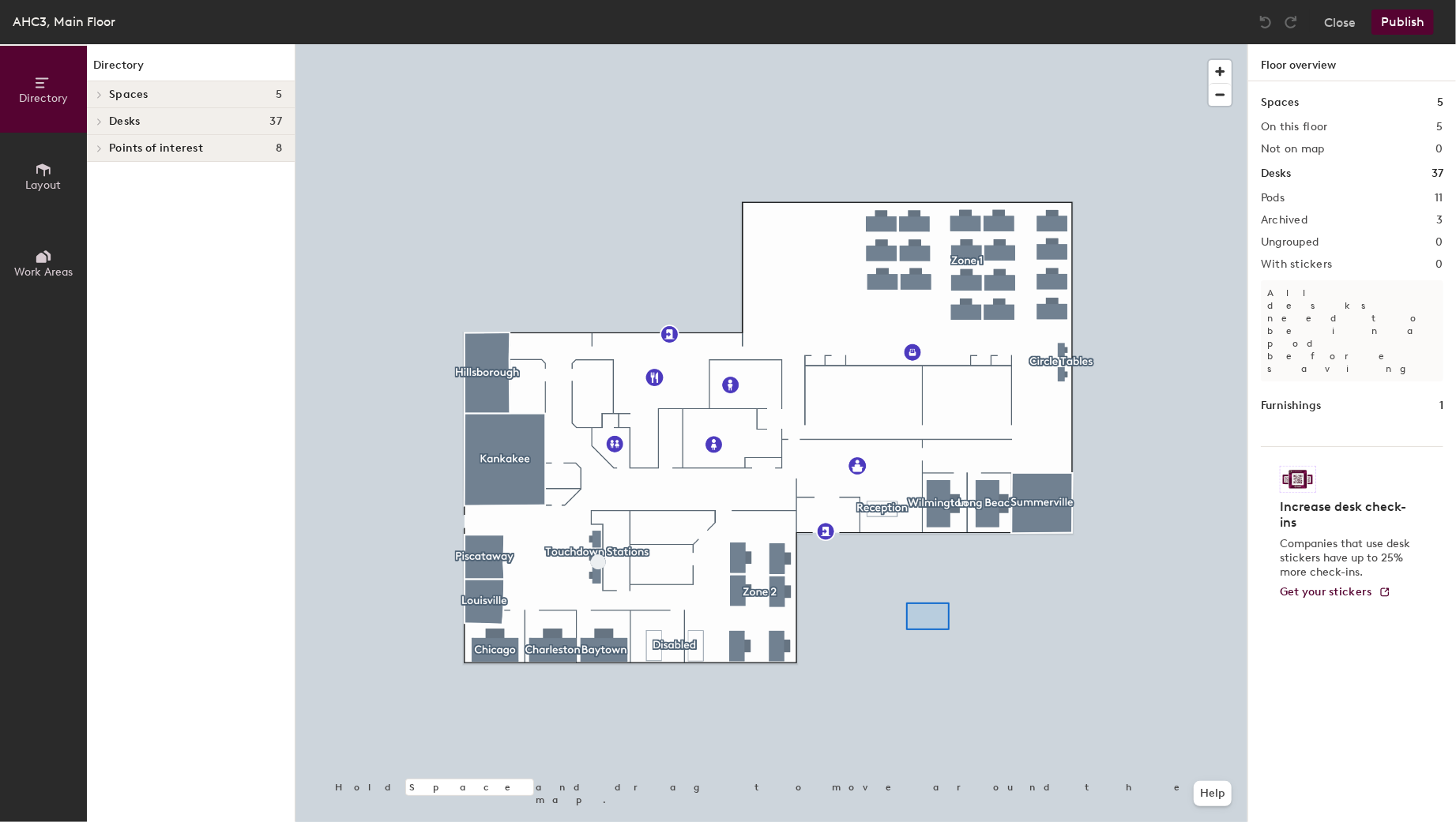
click at [906, 44] on div at bounding box center [771, 44] width 952 height 0
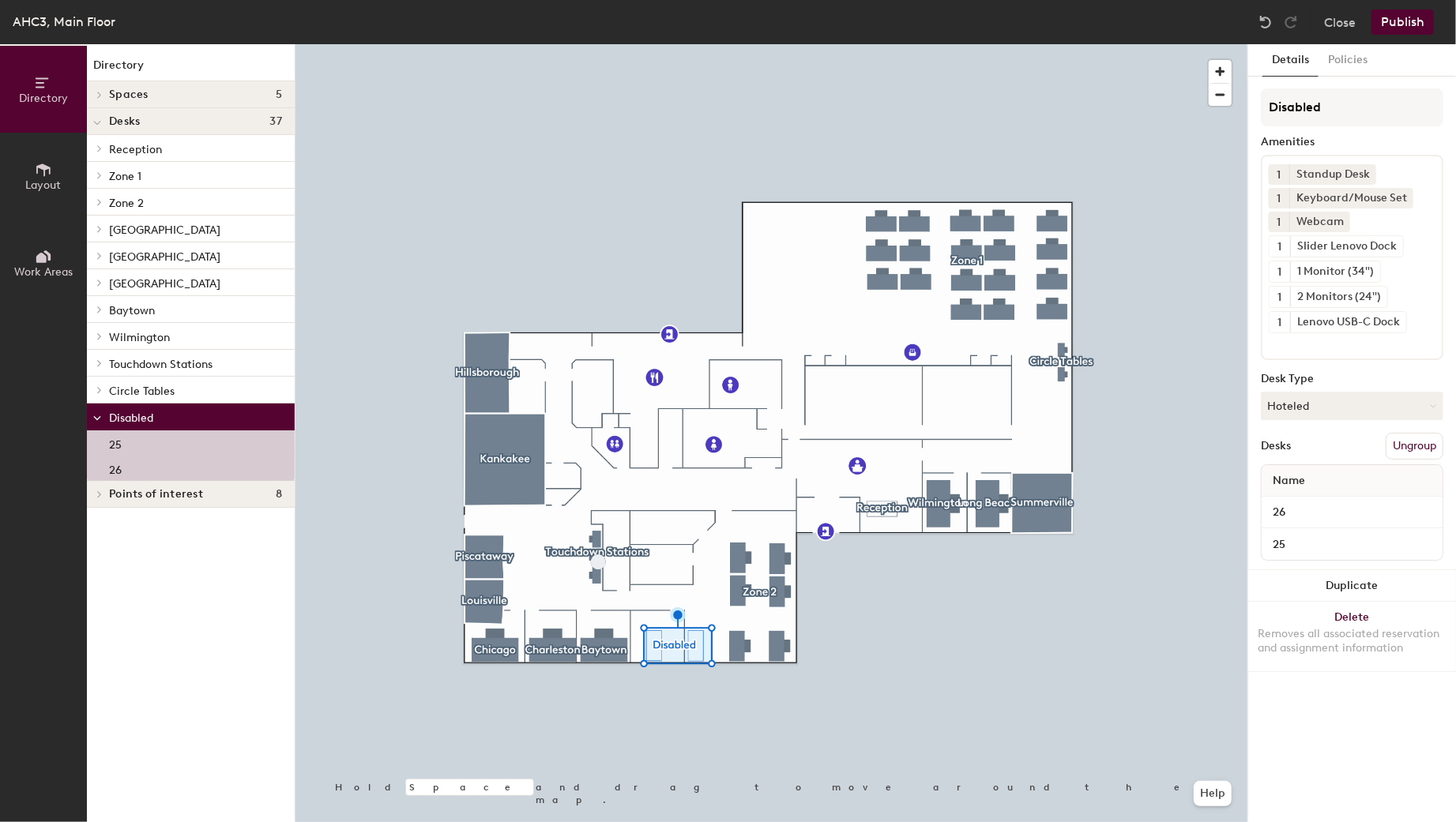
click at [1413, 440] on button "Ungroup" at bounding box center [1414, 446] width 57 height 27
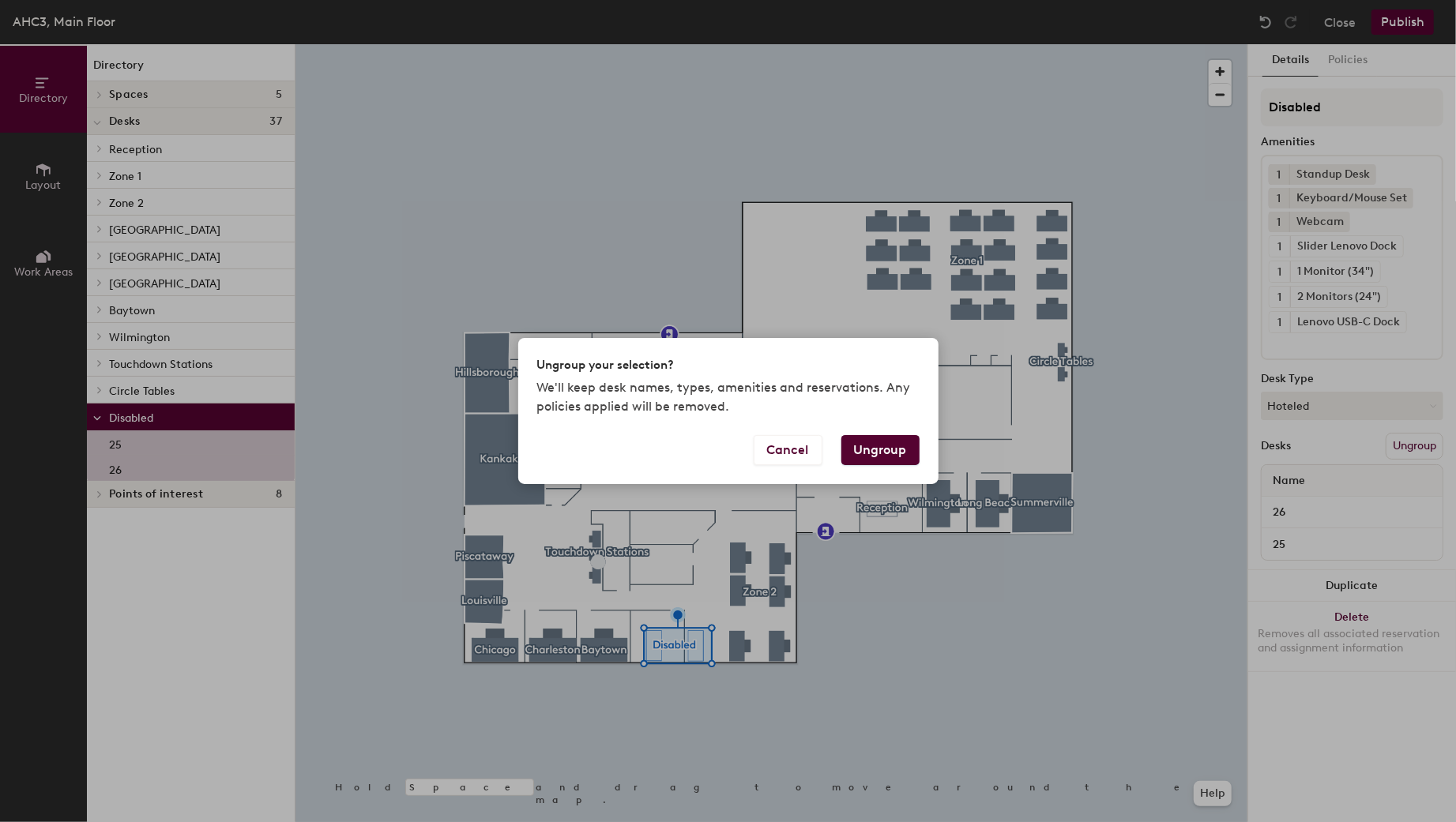
click at [863, 448] on button "Ungroup" at bounding box center [880, 450] width 78 height 30
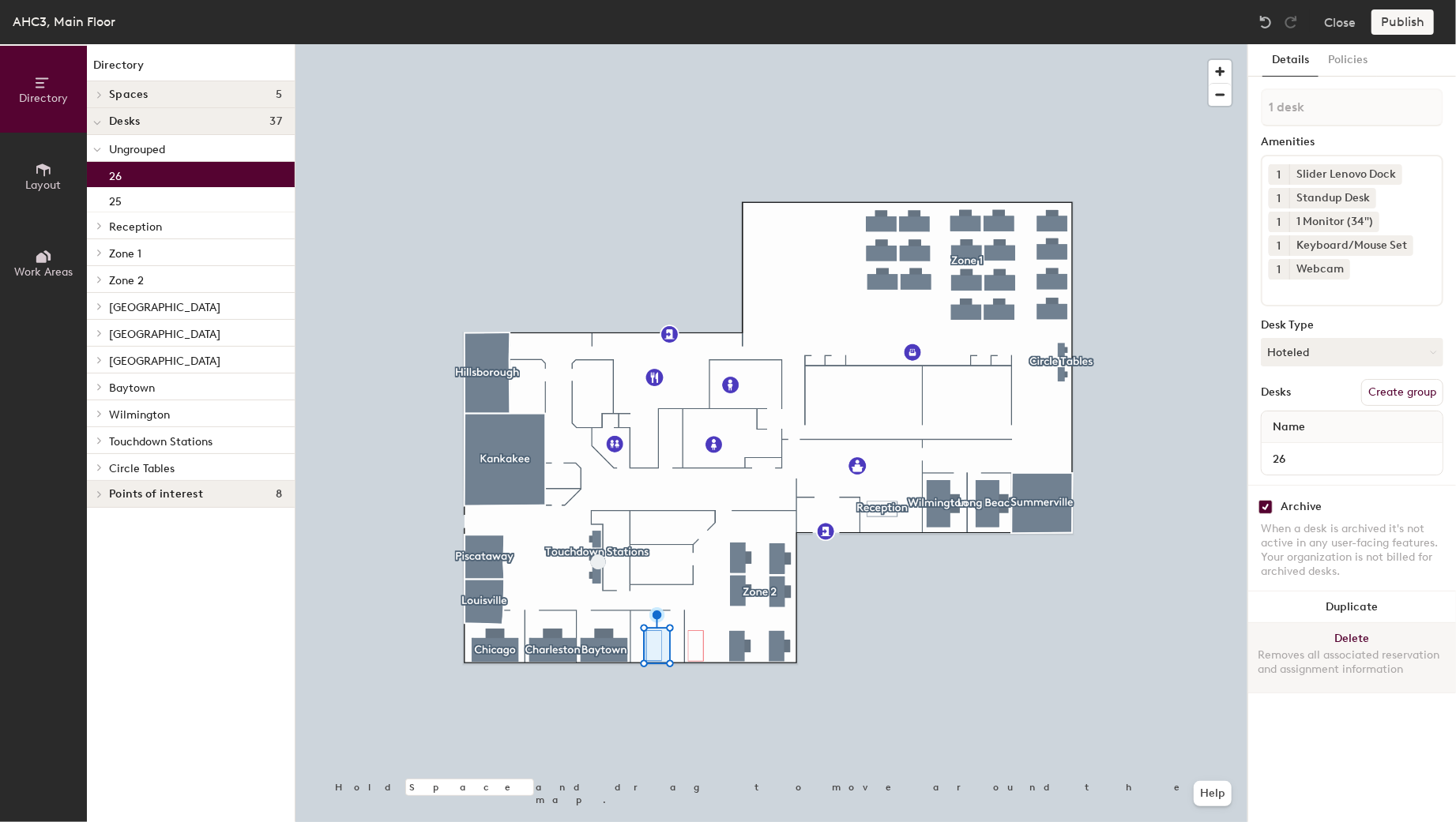
click at [1337, 631] on button "Delete Removes all associated reservation and assignment information" at bounding box center [1351, 658] width 208 height 70
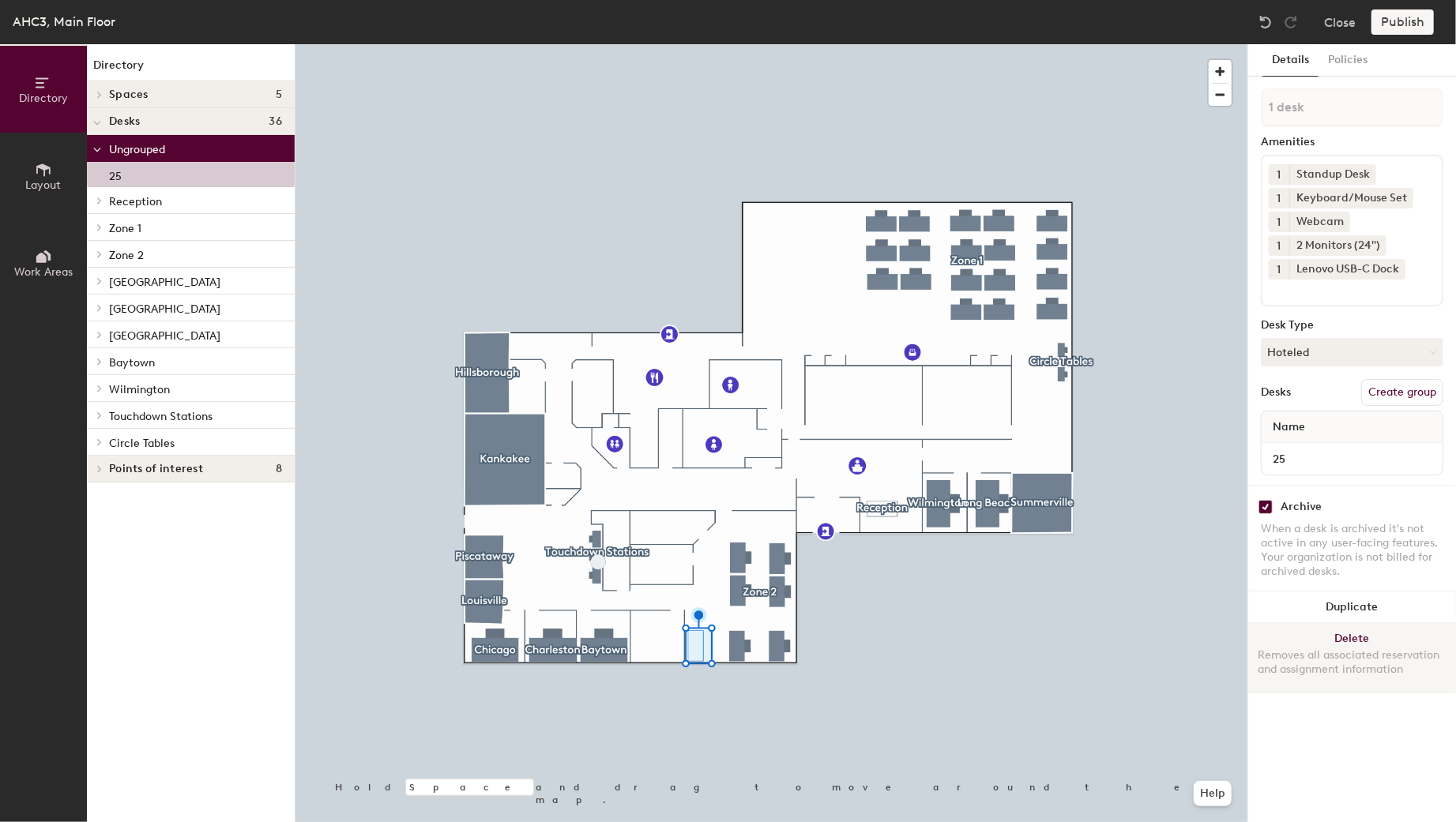
click at [1339, 636] on button "Delete Removes all associated reservation and assignment information" at bounding box center [1351, 658] width 208 height 70
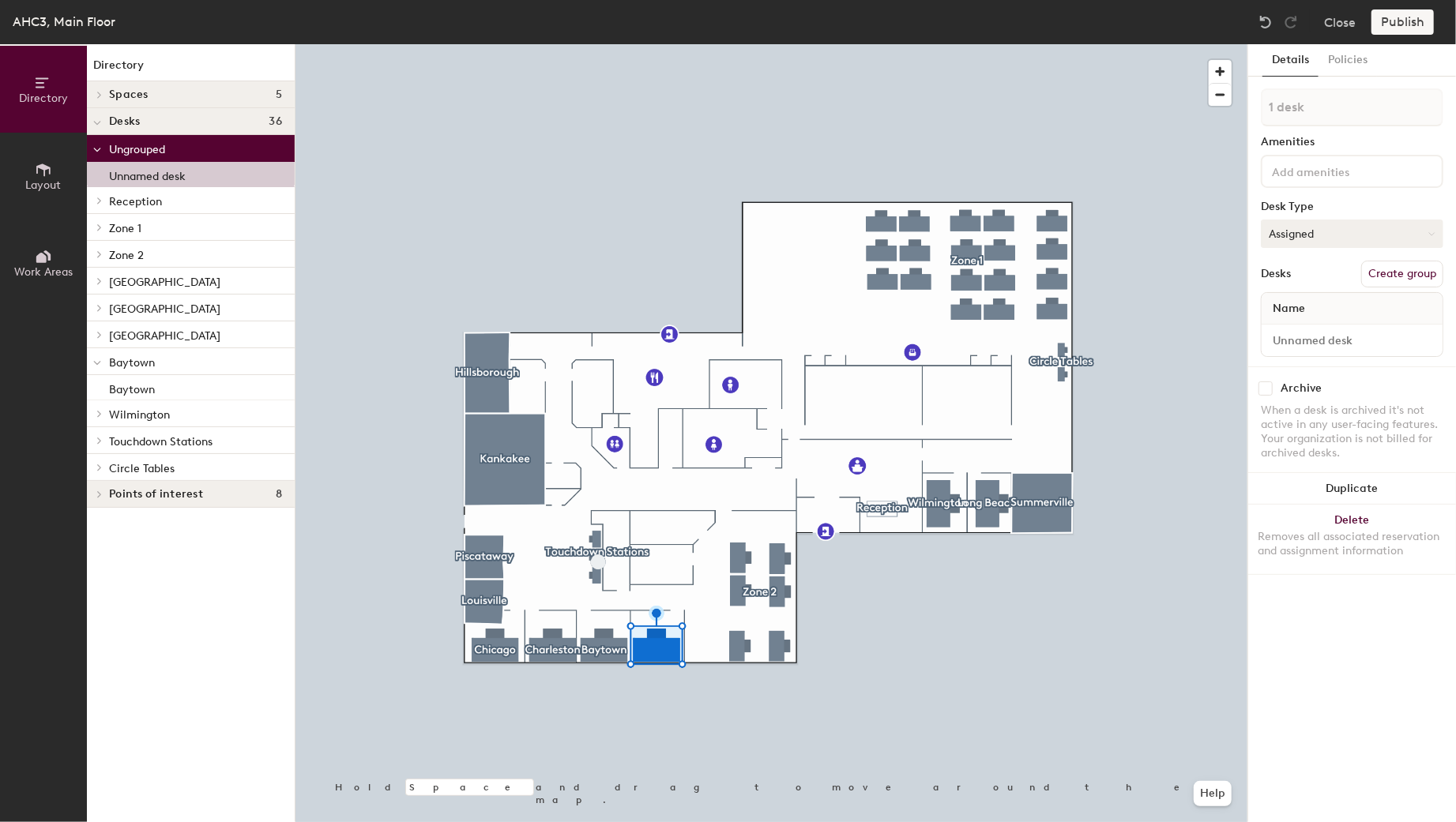
click at [1327, 237] on button "Assigned" at bounding box center [1352, 234] width 183 height 28
click at [1339, 52] on button "Policies" at bounding box center [1348, 60] width 58 height 32
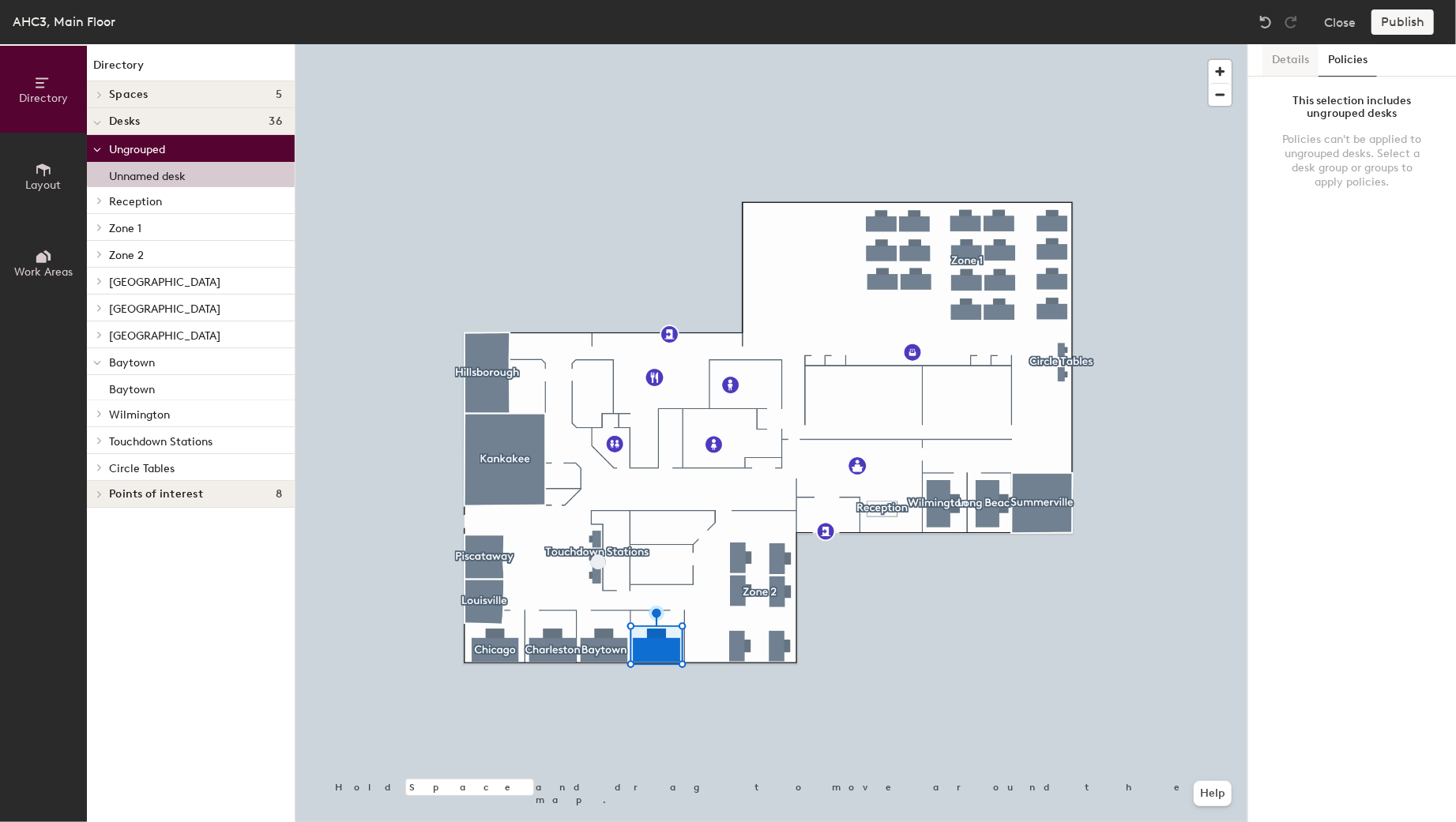
click at [1270, 63] on button "Details" at bounding box center [1290, 60] width 57 height 32
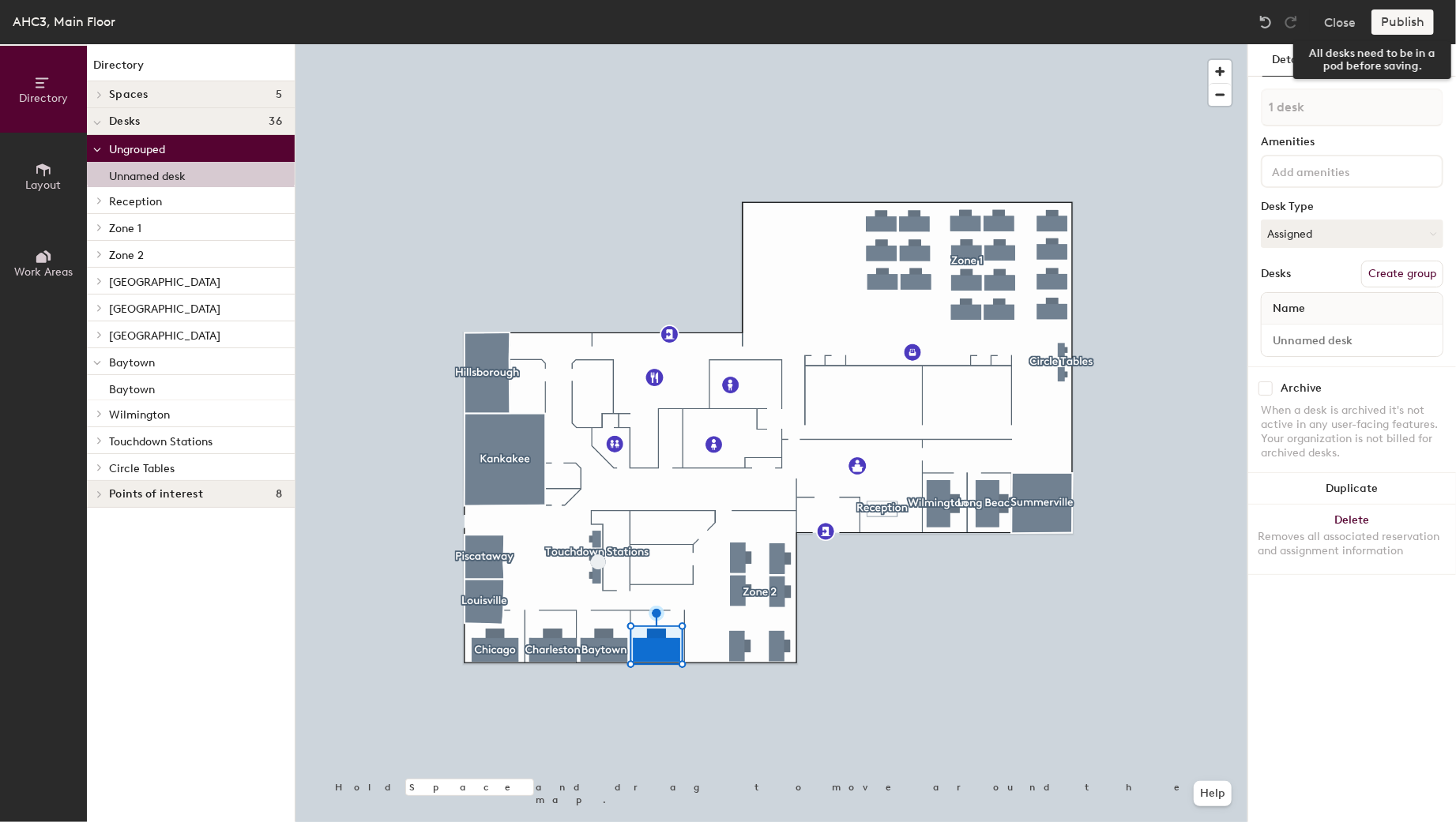
click at [1403, 24] on div "Publish" at bounding box center [1407, 22] width 72 height 25
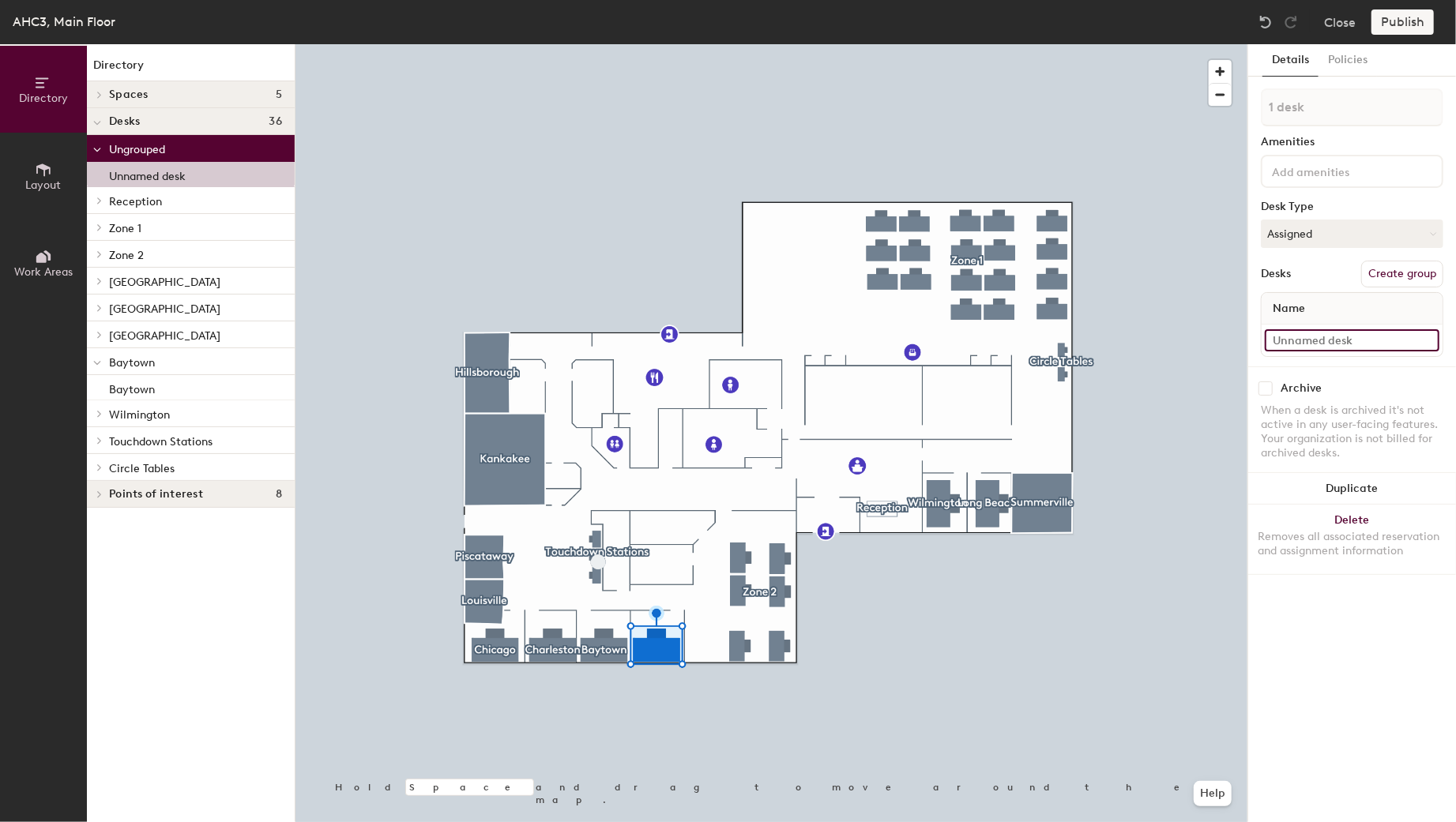
click at [1310, 333] on input at bounding box center [1351, 340] width 174 height 22
click at [1352, 366] on div "Archive When a desk is archived it's not active in any user-facing features. Yo…" at bounding box center [1351, 423] width 208 height 113
click at [1315, 339] on input at bounding box center [1351, 340] width 174 height 22
type input "U"
type input "Unnamed"
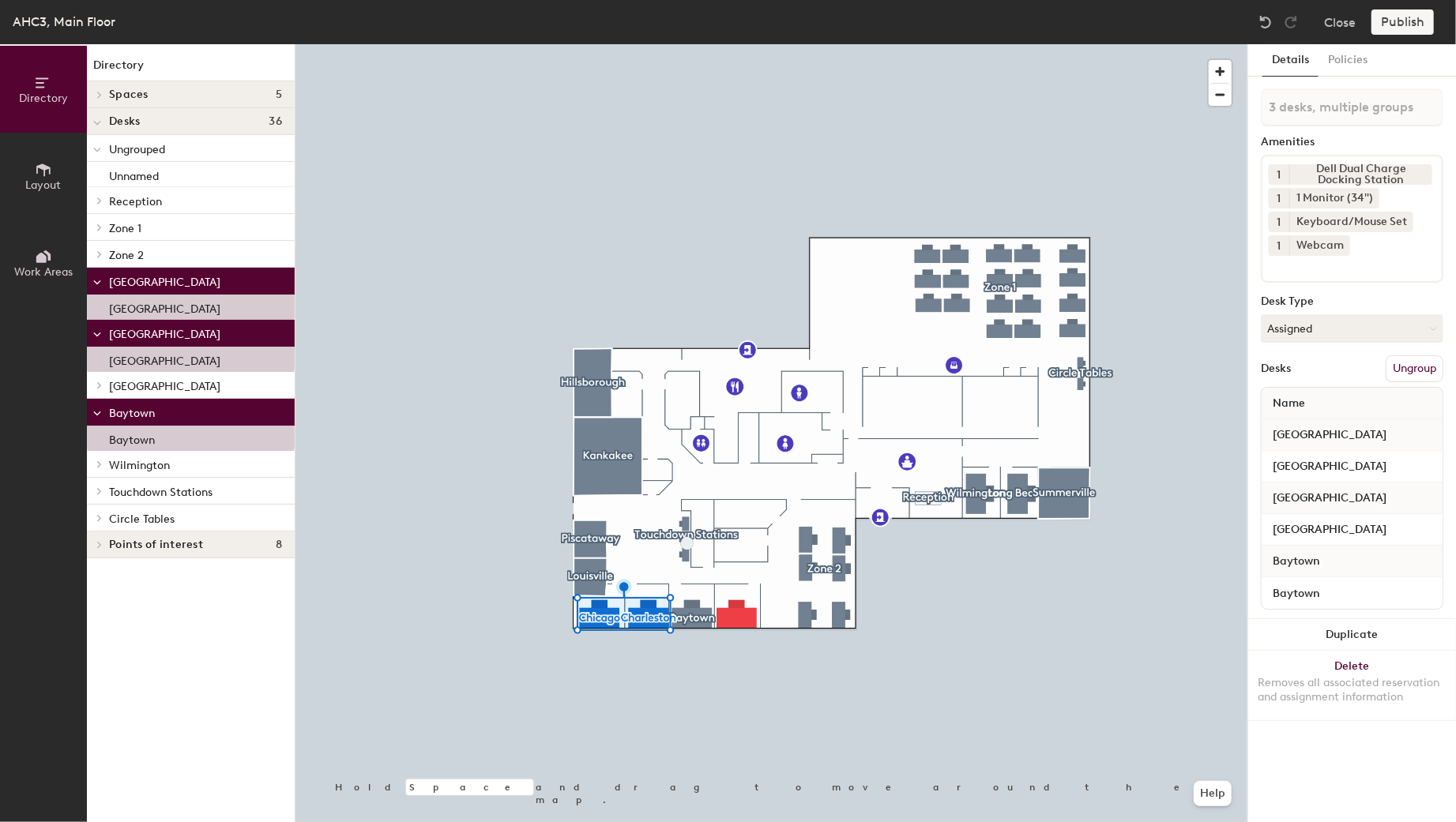
type input "4 desks, multiple groups"
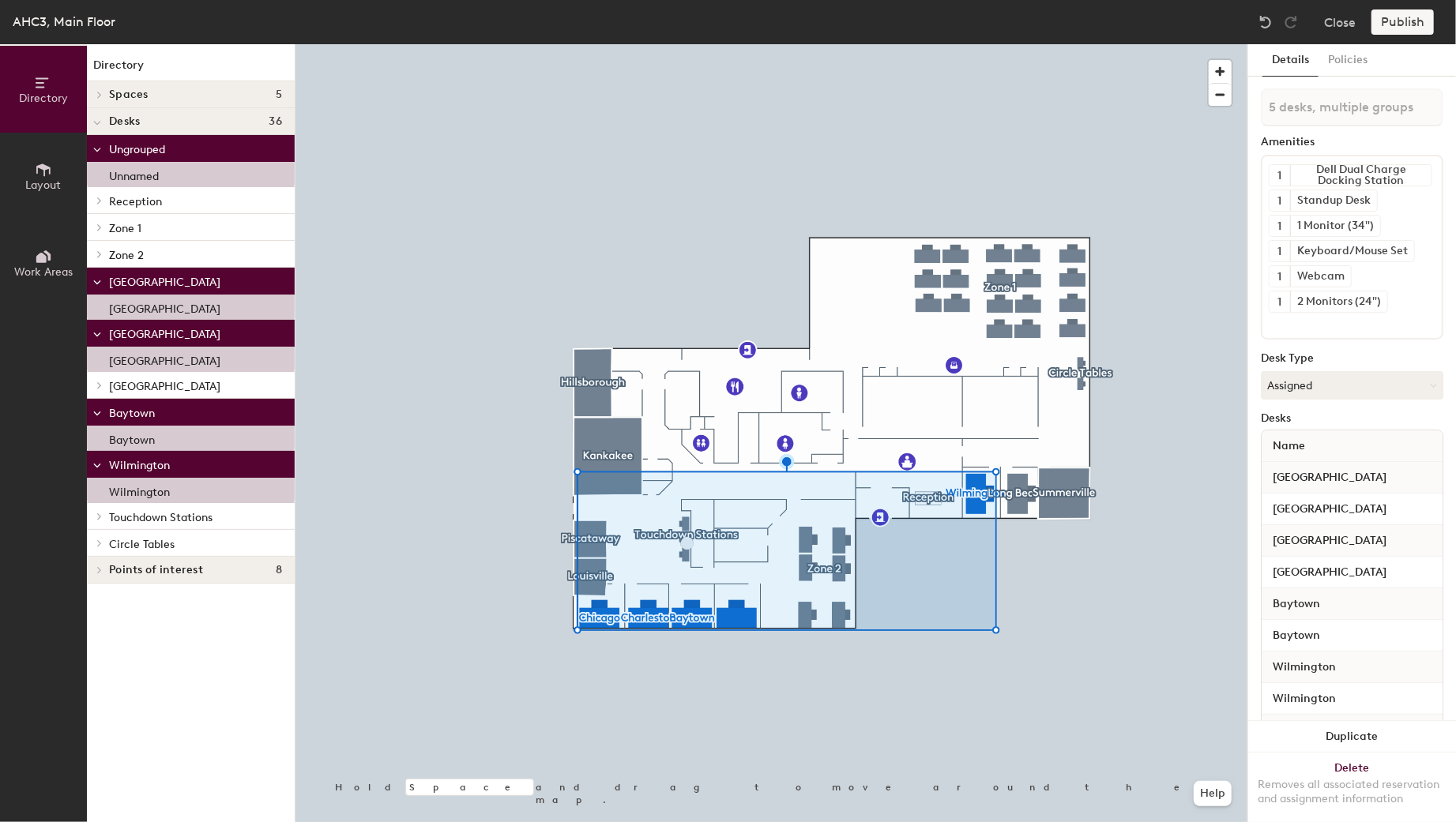
type input "6 desks, multiple groups"
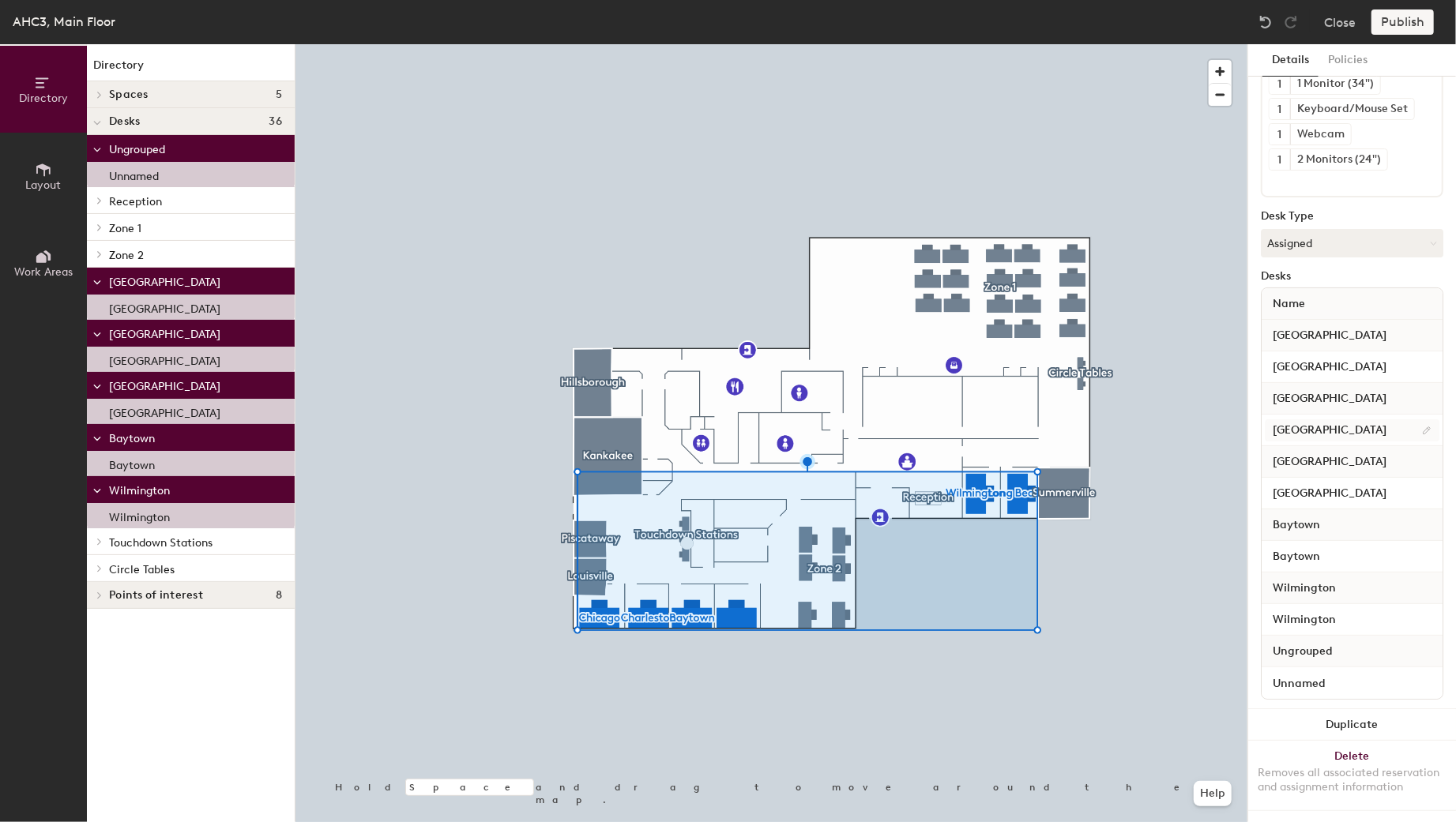
scroll to position [151, 0]
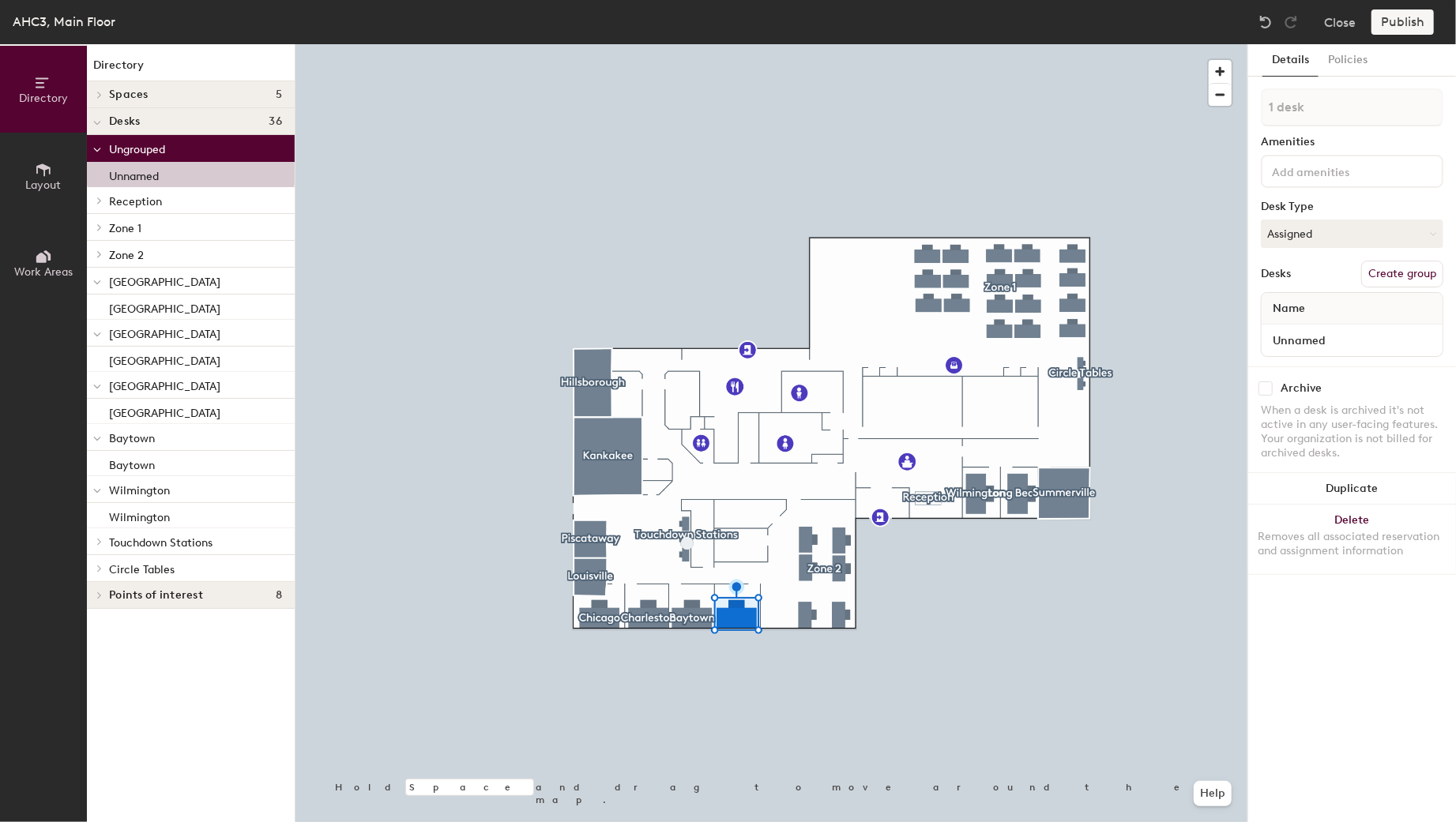
click at [1403, 283] on button "Create group" at bounding box center [1401, 274] width 82 height 27
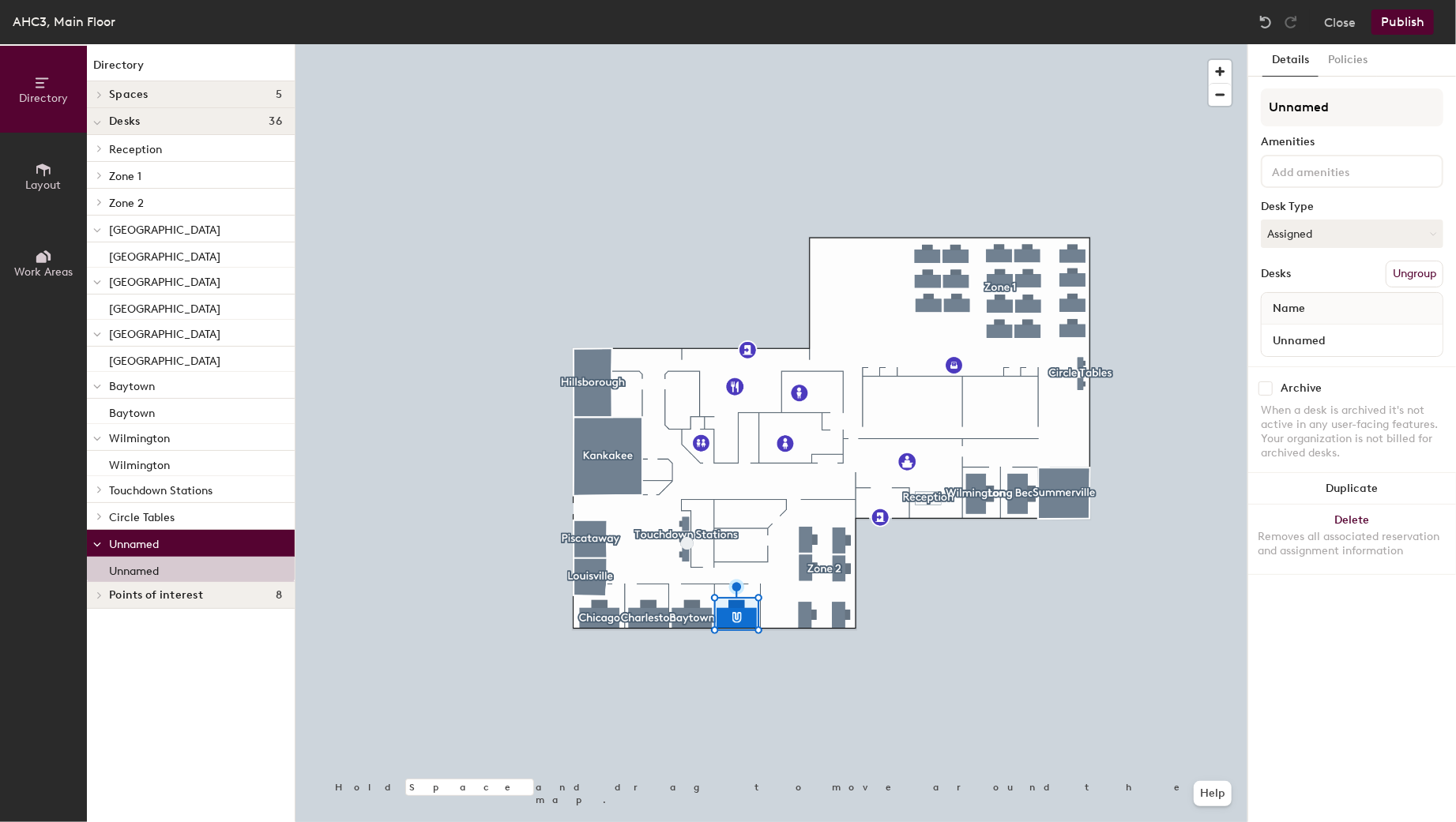
type input "Unnamed"
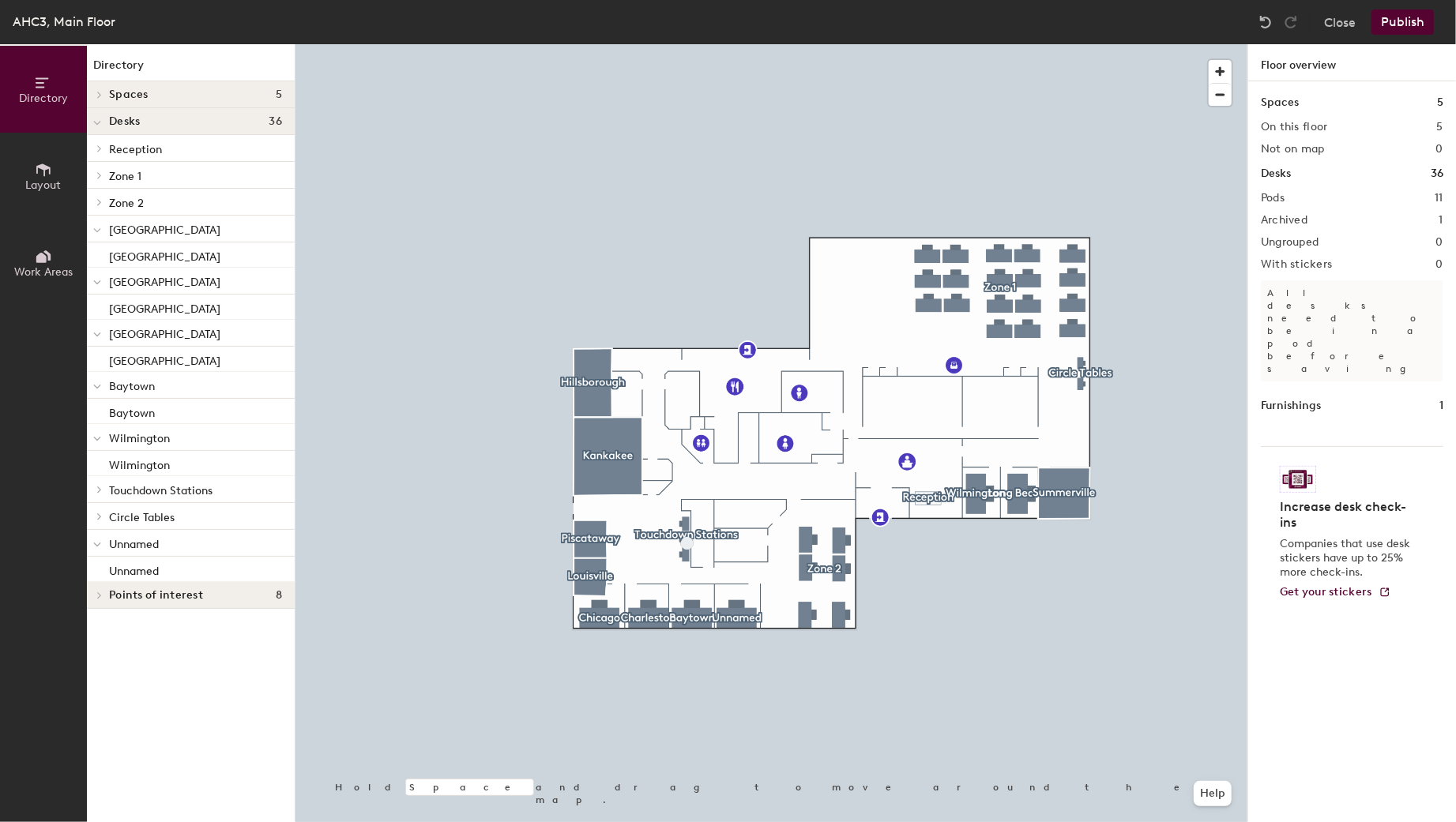
click at [1410, 19] on button "Publish" at bounding box center [1402, 22] width 62 height 25
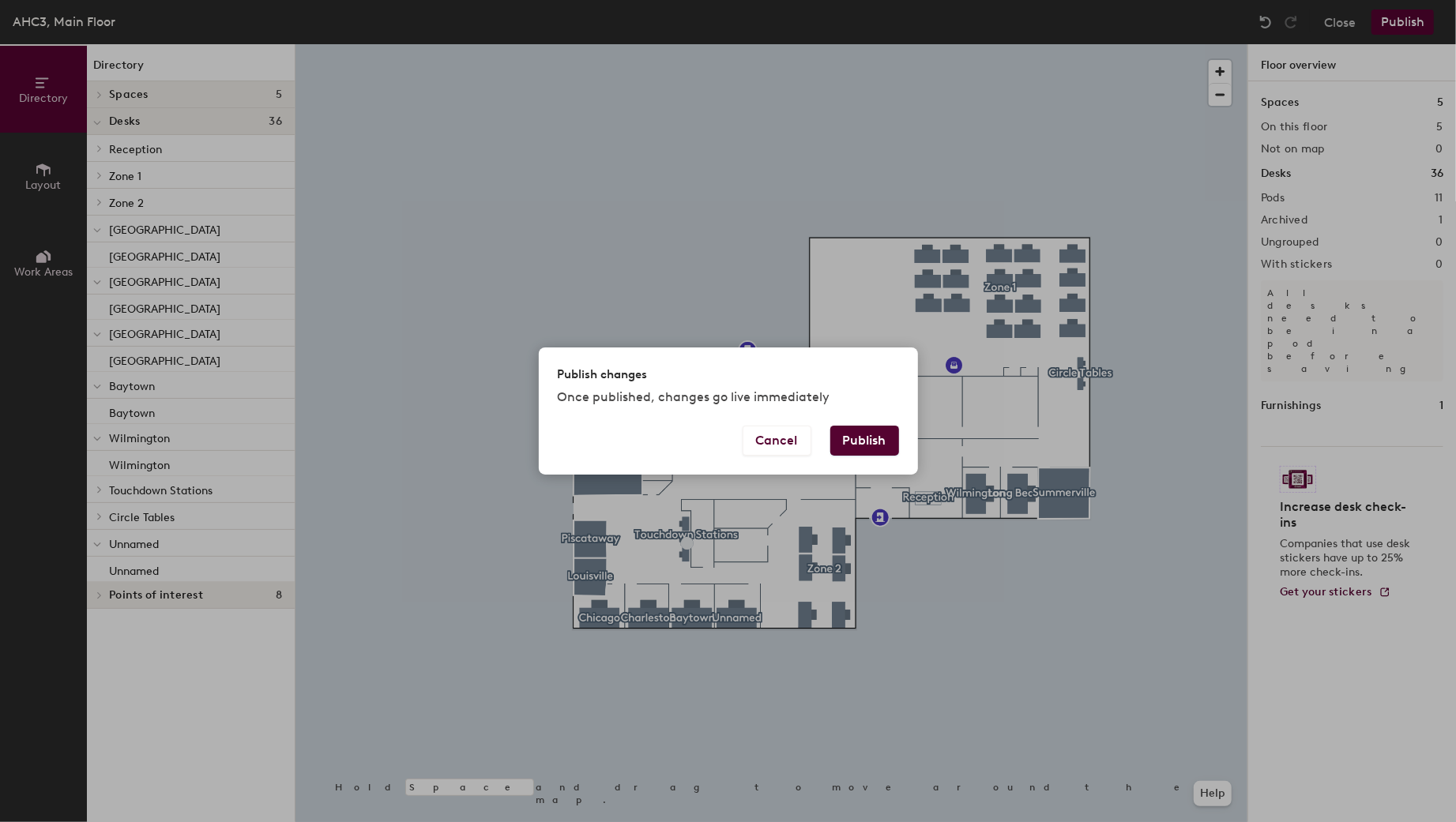
click at [874, 437] on button "Publish" at bounding box center [864, 441] width 69 height 30
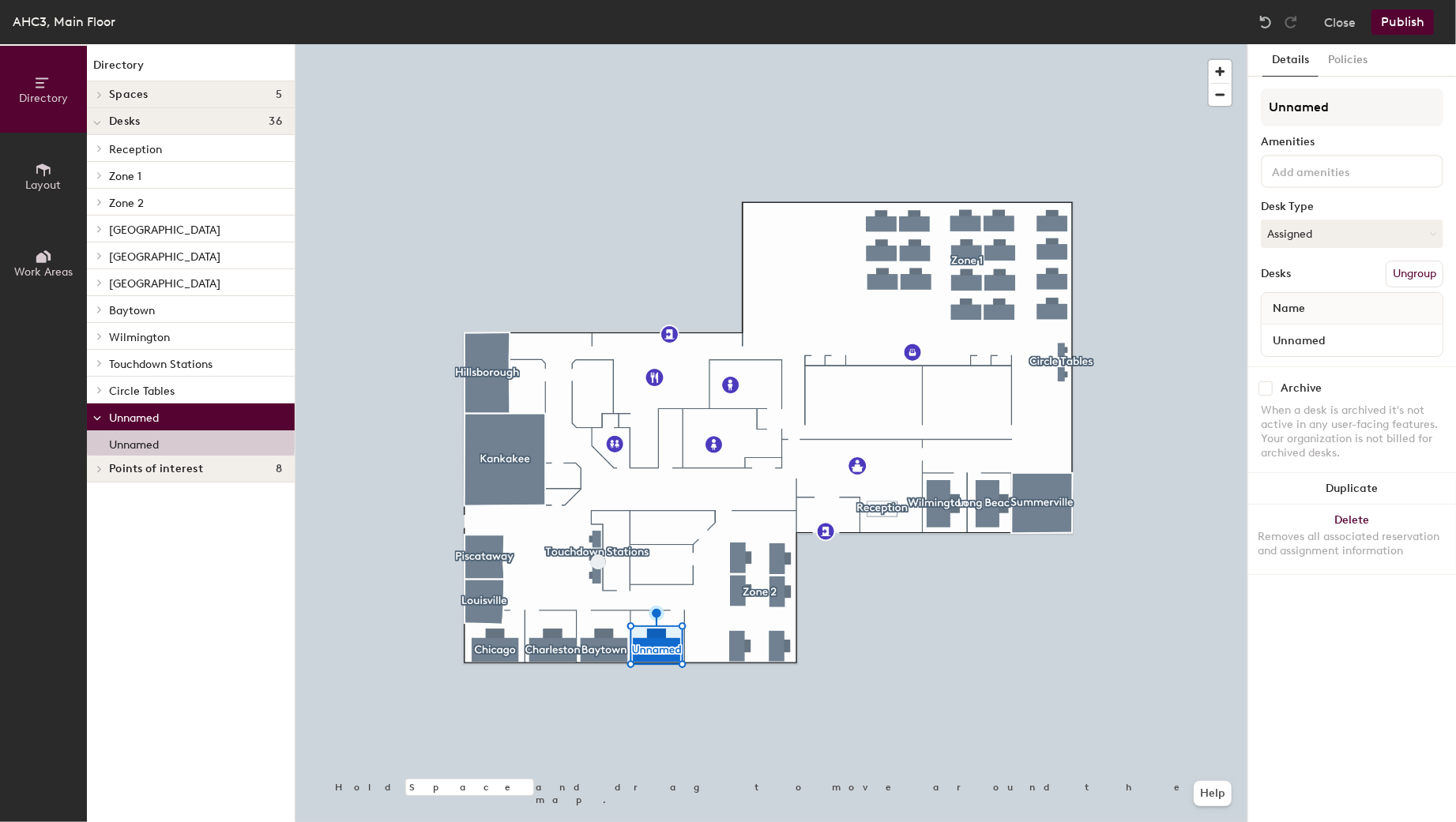
click at [1265, 384] on input "checkbox" at bounding box center [1265, 388] width 14 height 14
checkbox input "true"
click at [1417, 24] on button "Publish" at bounding box center [1402, 22] width 62 height 25
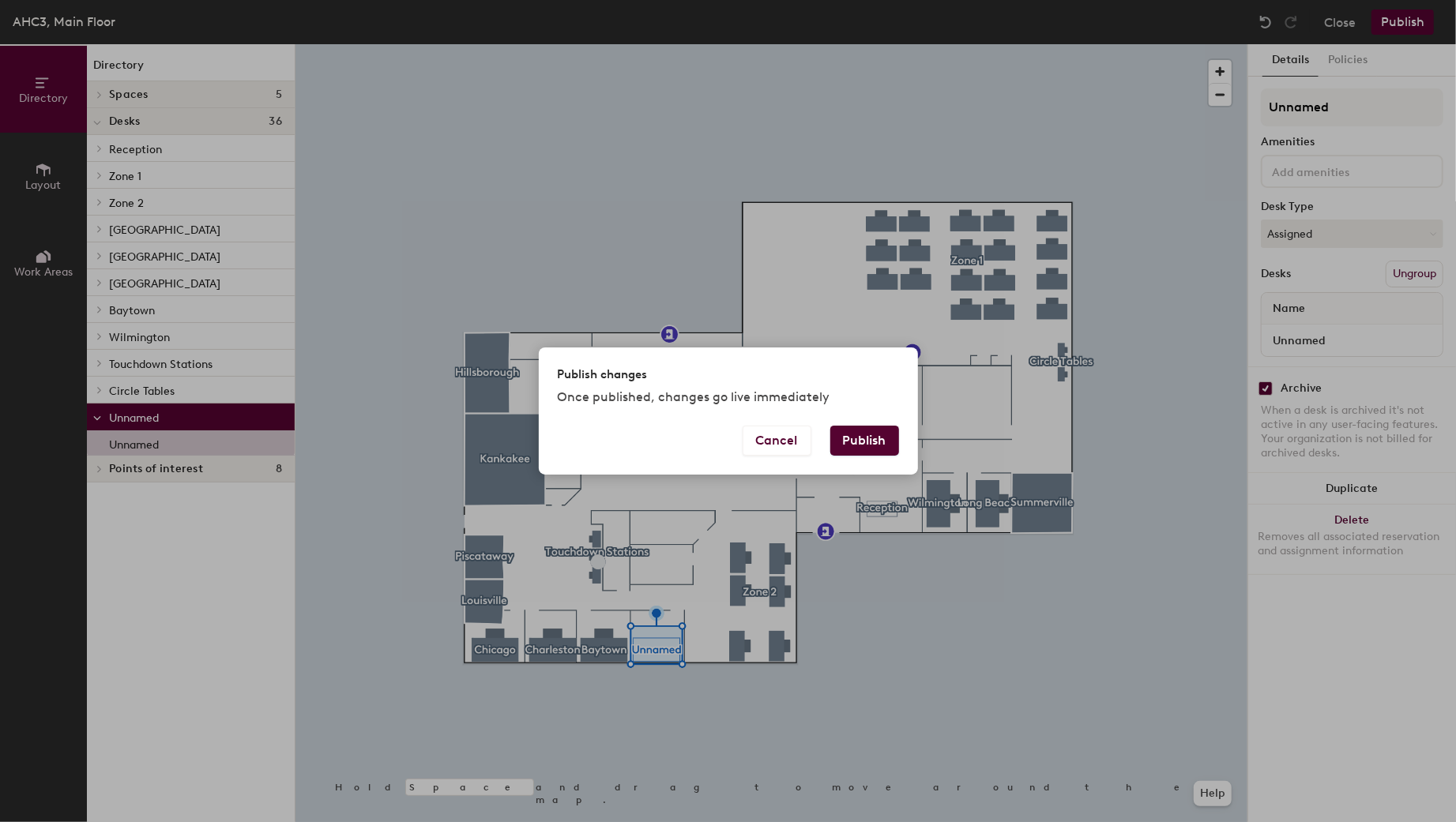
click at [868, 433] on button "Publish" at bounding box center [864, 441] width 69 height 30
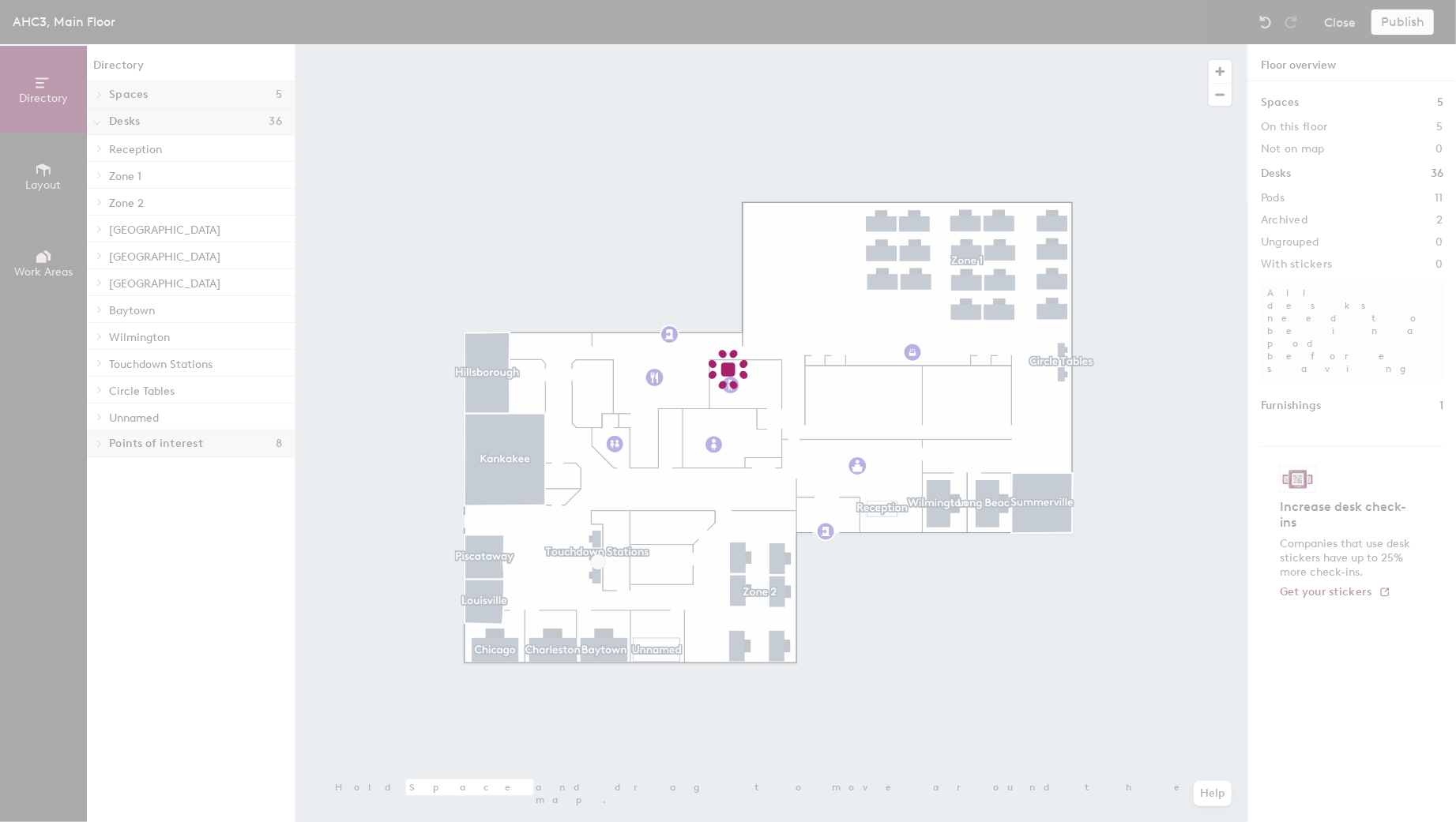
click at [945, 607] on div at bounding box center [728, 411] width 1456 height 822
